Goal: Task Accomplishment & Management: Complete application form

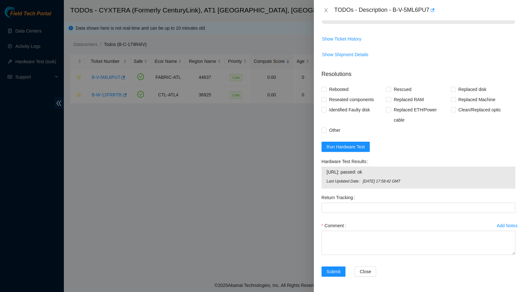
scroll to position [494, 0]
click at [353, 240] on textarea "Comment" at bounding box center [418, 243] width 194 height 24
type textarea "In"
click at [349, 146] on span "Run Hardware Test" at bounding box center [345, 146] width 38 height 7
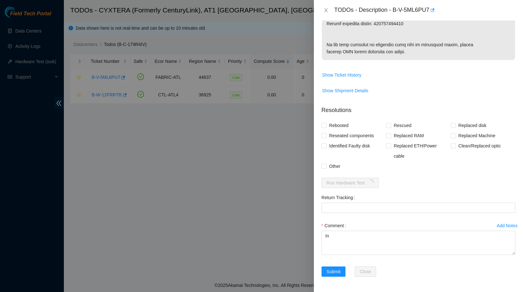
scroll to position [458, 0]
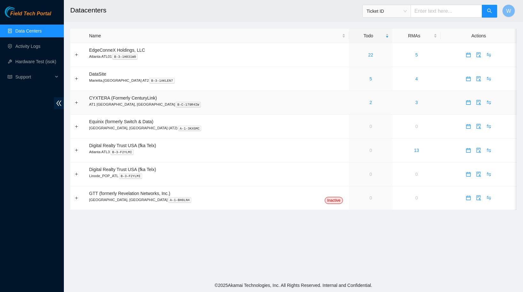
click at [352, 102] on div "2" at bounding box center [370, 102] width 36 height 7
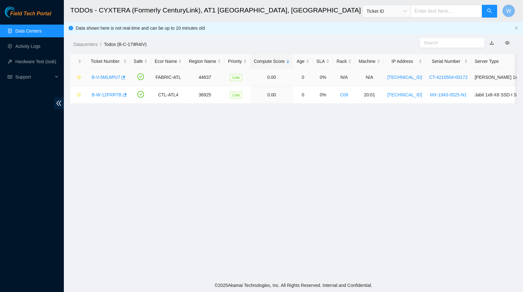
click at [114, 77] on link "B-V-5ML6PU7" at bounding box center [106, 77] width 28 height 5
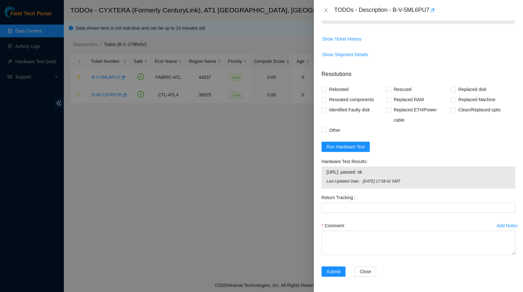
scroll to position [494, 0]
click at [350, 232] on textarea "Comment" at bounding box center [418, 243] width 194 height 24
drag, startPoint x: 350, startPoint y: 232, endPoint x: 350, endPoint y: 196, distance: 36.1
click at [350, 222] on div "Comment Installed Server Iped the server Ran isok -" at bounding box center [418, 240] width 194 height 38
type textarea "Installed Server Iped the server Ran isok -"
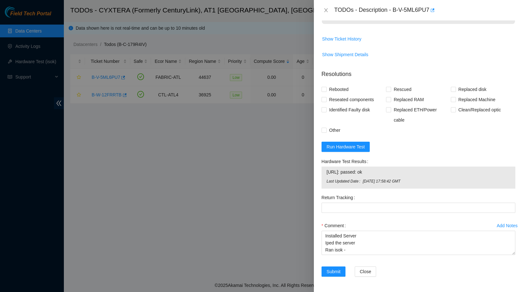
click at [355, 152] on form "Resolutions Rebooted Rescued Replaced disk Reseated components Replaced RAM Rep…" at bounding box center [418, 175] width 194 height 220
click at [355, 147] on span "Run Hardware Test" at bounding box center [345, 146] width 38 height 7
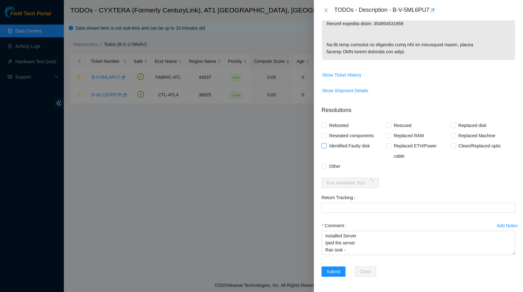
scroll to position [458, 0]
click at [342, 124] on span "Rebooted" at bounding box center [338, 125] width 25 height 10
click at [326, 124] on input "Rebooted" at bounding box center [323, 125] width 4 height 4
checkbox input "true"
click at [332, 167] on span "Other" at bounding box center [334, 166] width 16 height 10
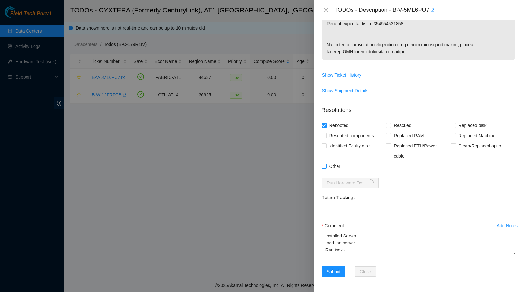
click at [326, 167] on input "Other" at bounding box center [323, 166] width 4 height 4
checkbox input "true"
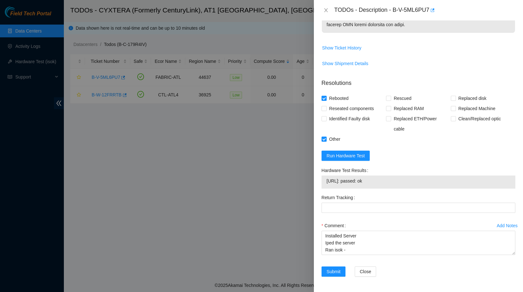
drag, startPoint x: 381, startPoint y: 208, endPoint x: 327, endPoint y: 208, distance: 53.9
click at [327, 184] on span "[URL]: passed: ok" at bounding box center [418, 180] width 184 height 7
copy span "[URL]: passed: ok"
click at [357, 255] on textarea "Installed Server Iped the server Ran isok -" at bounding box center [418, 243] width 194 height 24
paste textarea "[URL]: passed: ok"
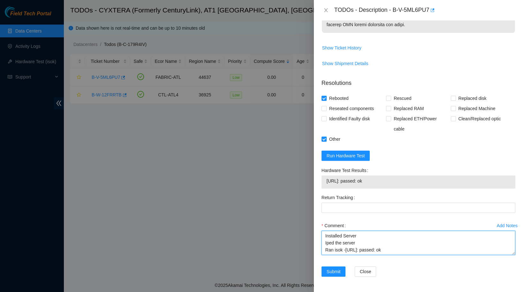
scroll to position [485, 0]
type textarea "Installed Server Iped the server Ran isok -[URL]: passed: ok"
click at [336, 272] on span "Submit" at bounding box center [333, 271] width 14 height 7
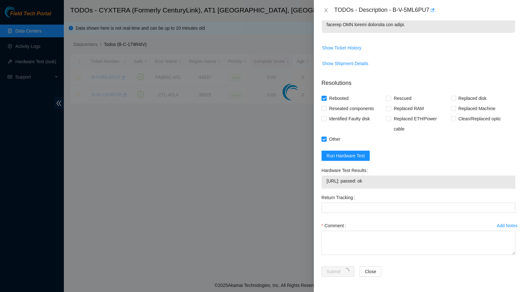
scroll to position [54, 0]
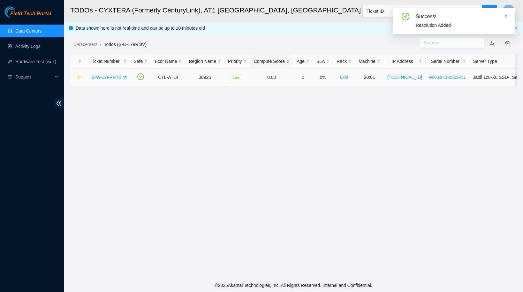
click at [113, 78] on link "B-W-12FRRTB" at bounding box center [107, 77] width 30 height 5
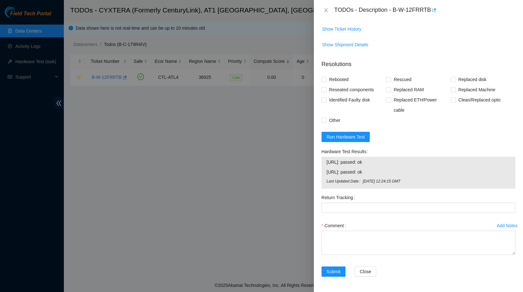
scroll to position [581, 0]
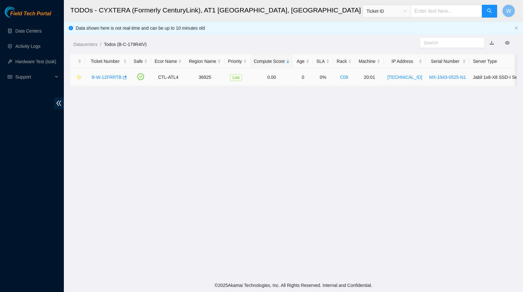
click at [107, 78] on link "B-W-12FRRTB" at bounding box center [107, 77] width 30 height 5
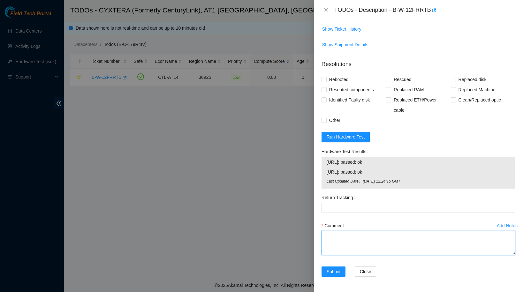
scroll to position [581, 0]
click at [354, 244] on textarea "Comment" at bounding box center [418, 243] width 194 height 24
type textarea "Replaced old Server With new server Iped both nodes Ran isok -"
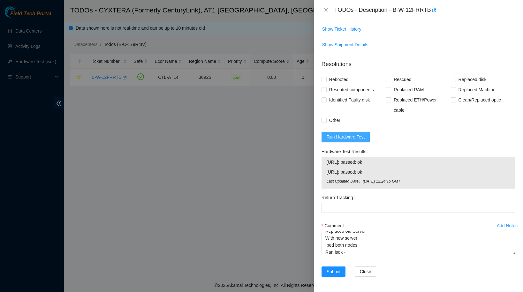
click at [358, 139] on span "Run Hardware Test" at bounding box center [345, 136] width 38 height 7
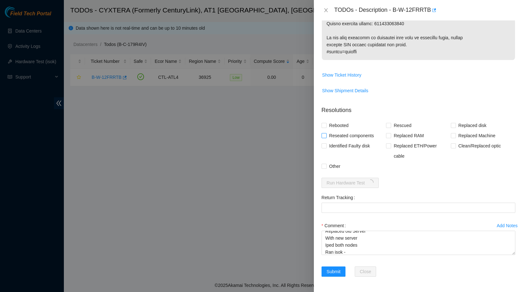
scroll to position [536, 0]
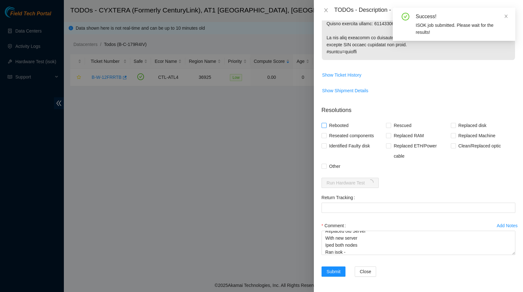
click at [337, 127] on span "Rebooted" at bounding box center [338, 125] width 25 height 10
click at [326, 127] on input "Rebooted" at bounding box center [323, 125] width 4 height 4
checkbox input "true"
click at [476, 135] on span "Replaced Machine" at bounding box center [477, 136] width 42 height 10
click at [455, 135] on input "Replaced Machine" at bounding box center [453, 135] width 4 height 4
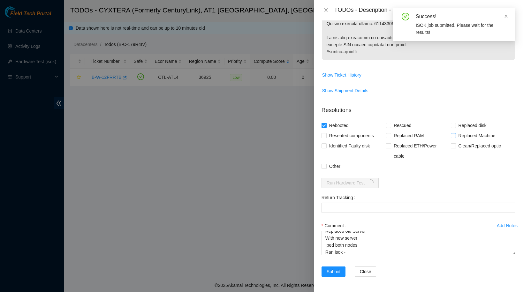
checkbox input "true"
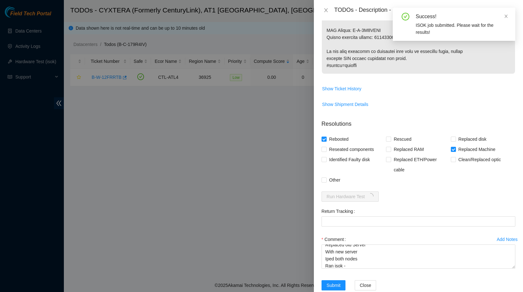
copy p "417328421095"
click at [376, 227] on Tracking "Return Tracking" at bounding box center [418, 221] width 194 height 10
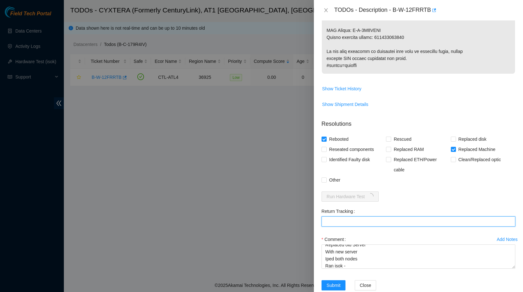
paste Tracking "417328421095"
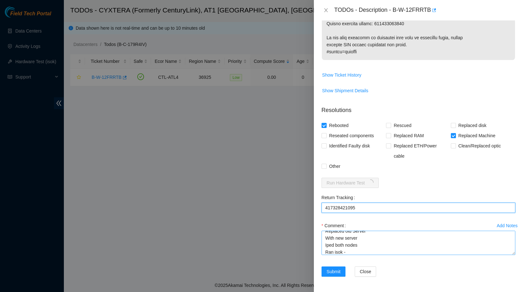
scroll to position [536, 0]
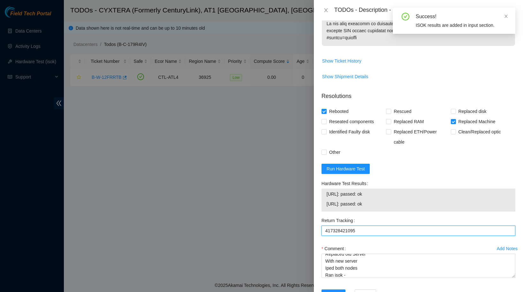
type Tracking "417328421095"
drag, startPoint x: 386, startPoint y: 219, endPoint x: 326, endPoint y: 210, distance: 60.1
click at [326, 210] on tbody "23.40.207.174: passed: ok 23.40.207.175: passed: ok" at bounding box center [418, 200] width 184 height 20
copy tbody "23.40.207.174: passed: ok 23.40.207.175: passed: ok"
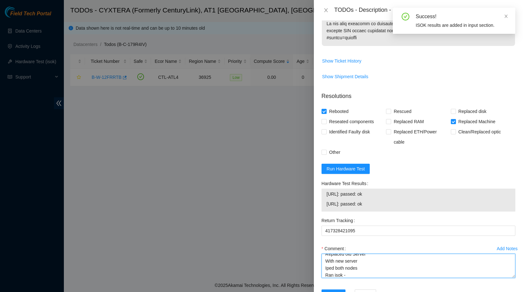
click at [352, 278] on textarea "Replaced old Server With new server Iped both nodes Ran isok -" at bounding box center [418, 266] width 194 height 24
paste textarea "23.40.207.174: passed: ok 23.40.207.175: passed: ok"
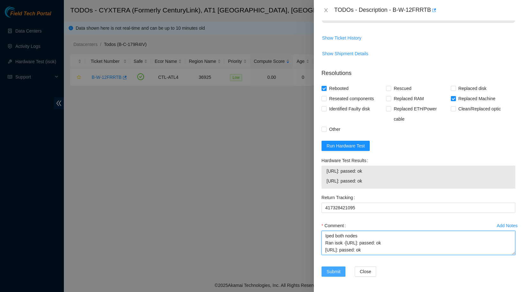
scroll to position [573, 0]
type textarea "Replaced old Server With new server Iped both nodes Ran isok -23.40.207.174: pa…"
click at [337, 273] on span "Submit" at bounding box center [333, 271] width 14 height 7
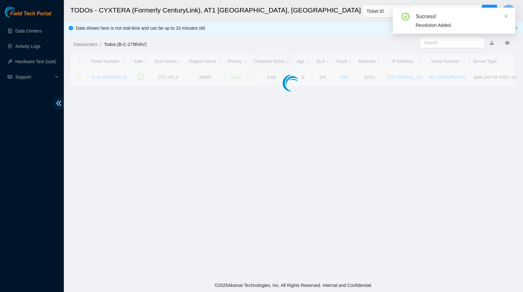
scroll to position [54, 0]
